Goal: Register for event/course

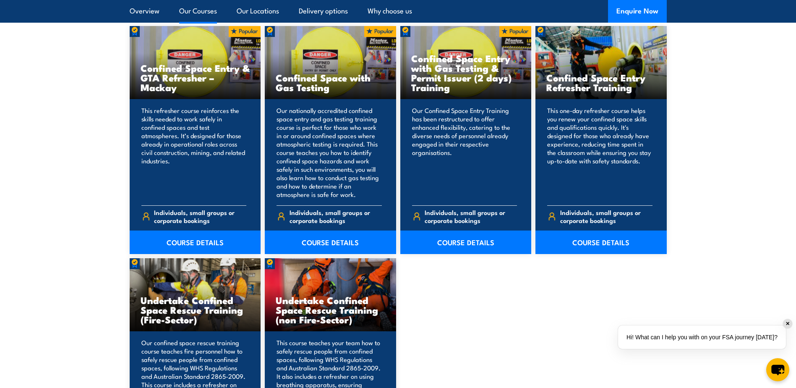
scroll to position [671, 0]
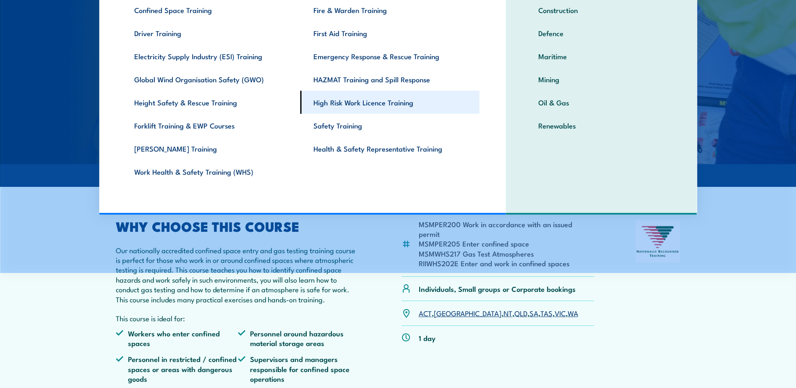
scroll to position [126, 0]
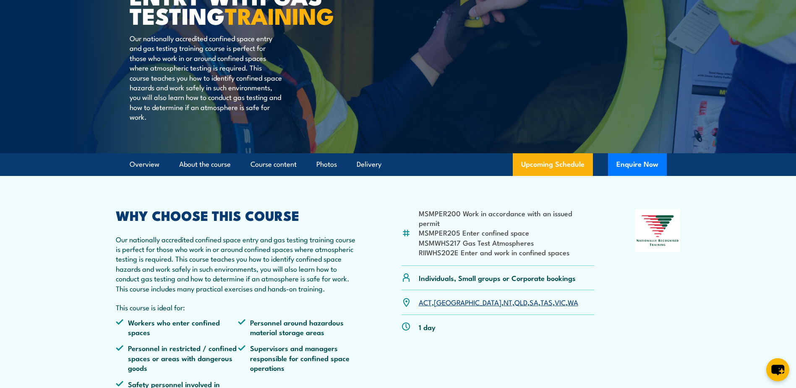
click at [555, 307] on link "VIC" at bounding box center [560, 302] width 11 height 10
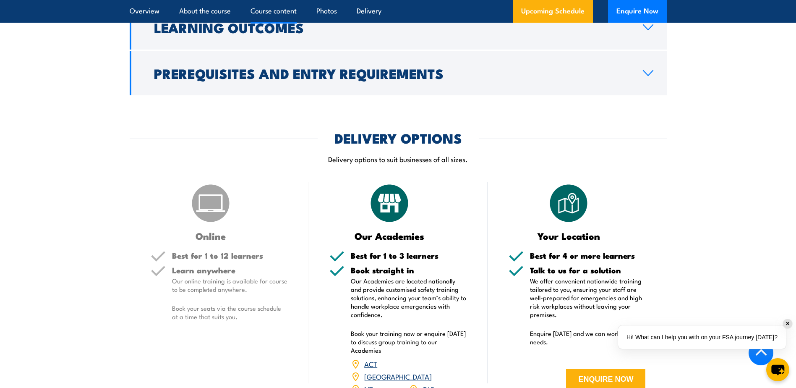
scroll to position [1216, 0]
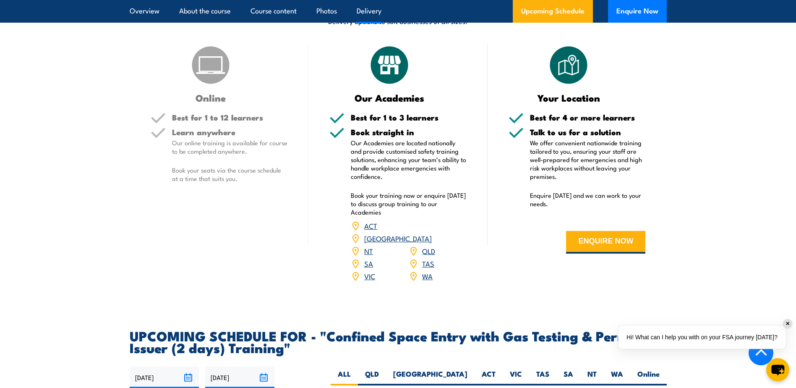
click at [369, 272] on link "VIC" at bounding box center [369, 276] width 11 height 10
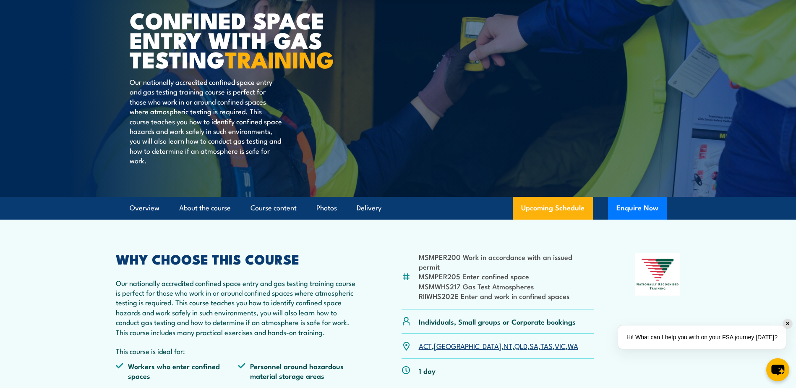
scroll to position [124, 0]
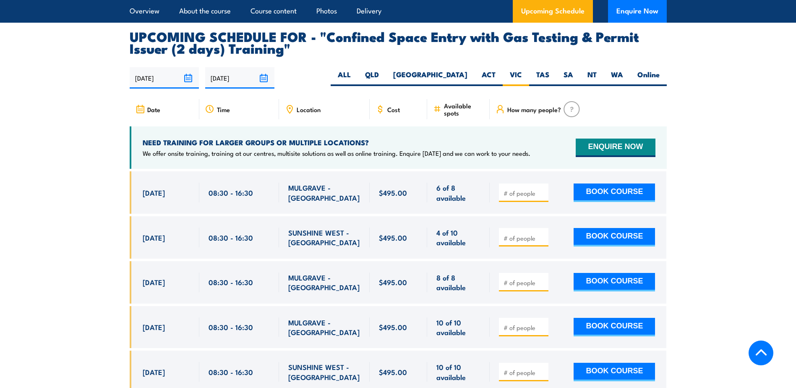
scroll to position [1543, 0]
